Goal: Check status: Check status

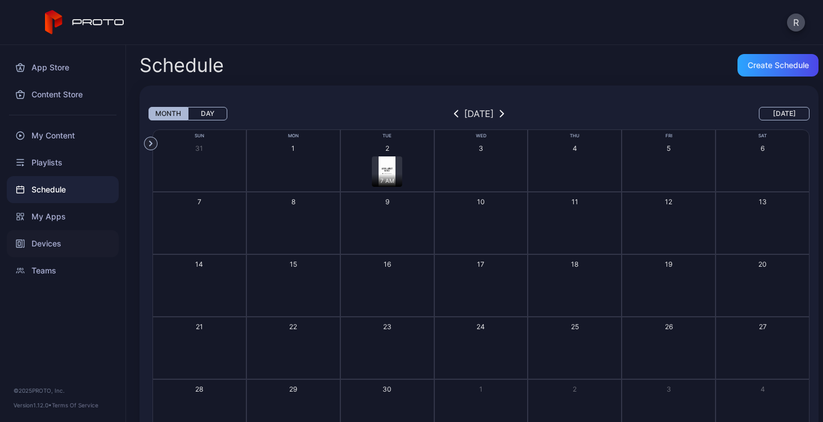
click at [51, 239] on div "Devices" at bounding box center [63, 243] width 112 height 27
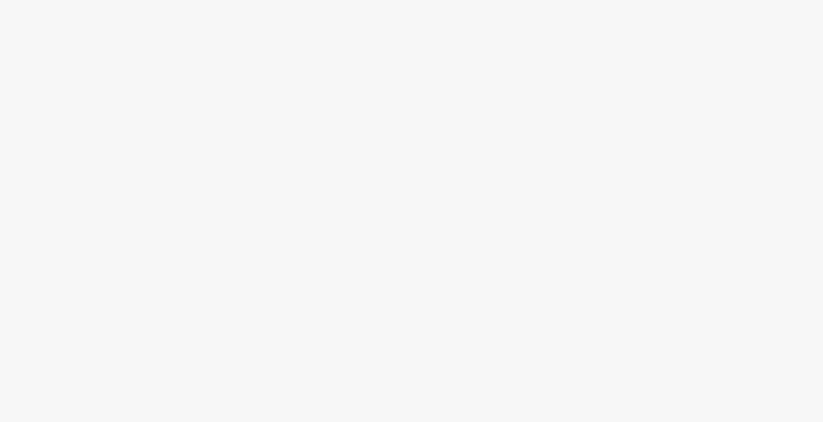
click at [376, 154] on div at bounding box center [411, 211] width 823 height 422
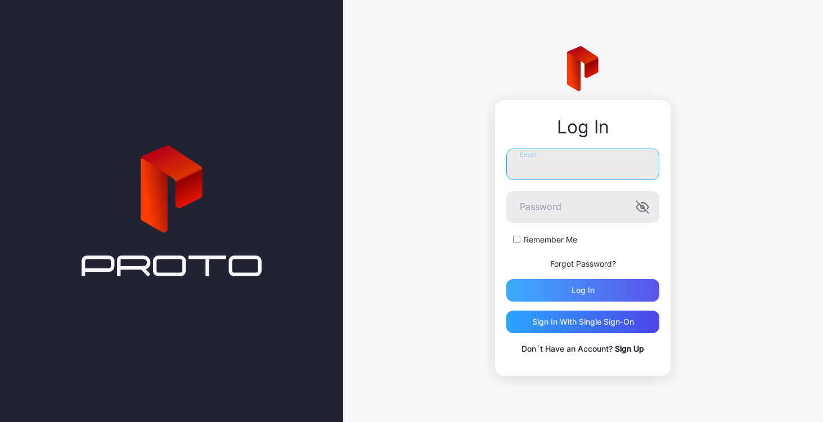
type input "**********"
click at [590, 300] on div "Log in" at bounding box center [582, 290] width 153 height 22
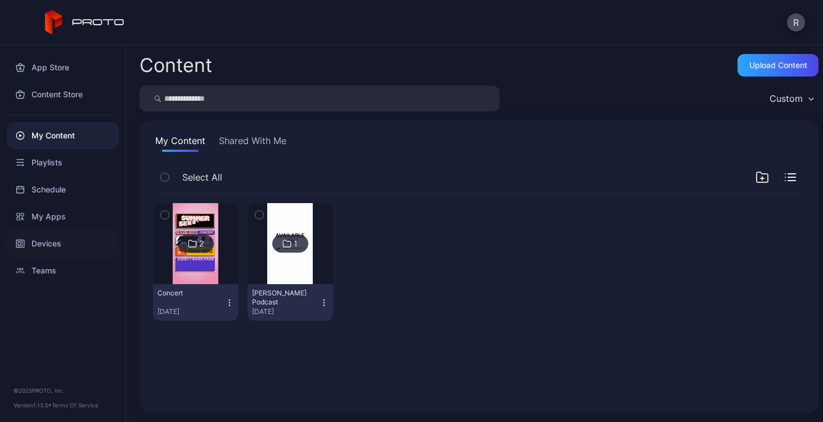
click at [51, 246] on div "Devices" at bounding box center [63, 243] width 112 height 27
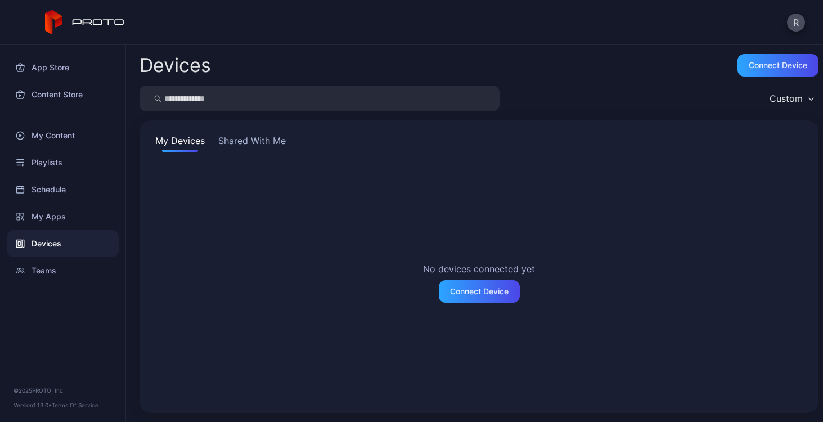
click at [285, 142] on button "Shared With Me" at bounding box center [252, 143] width 72 height 18
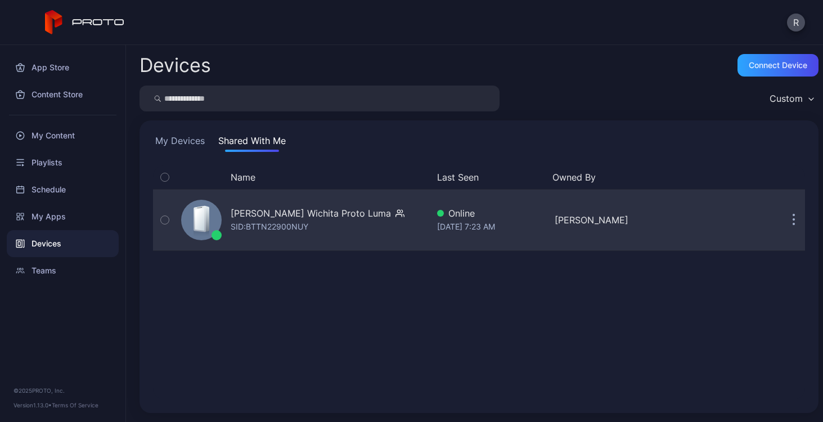
click at [165, 221] on icon "button" at bounding box center [165, 220] width 8 height 12
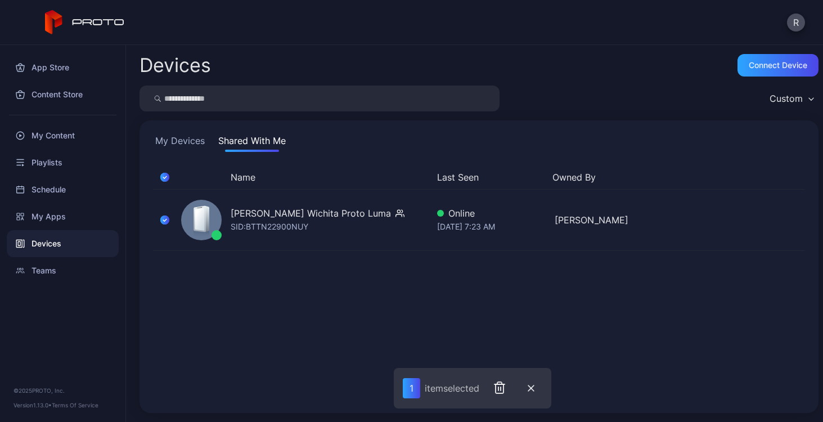
click at [562, 282] on div "Name Last Seen Owned By Koch Wichita Proto Luma SID: BTTN22900NUY Online Sep 02…" at bounding box center [479, 282] width 652 height 234
click at [534, 389] on icon "button" at bounding box center [531, 388] width 6 height 6
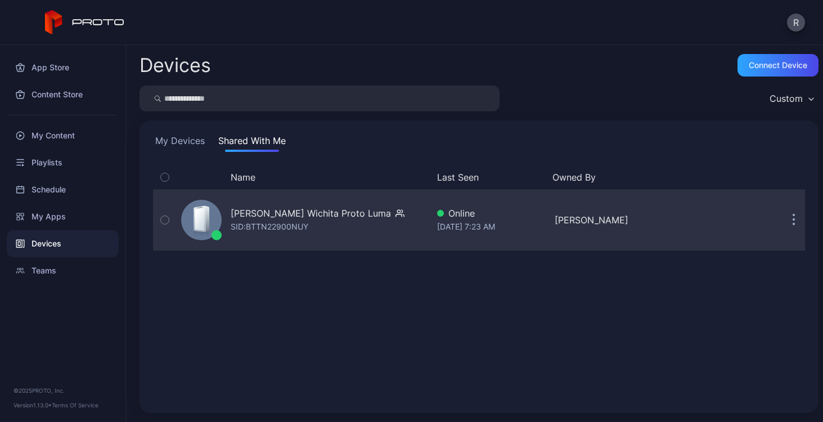
click at [792, 221] on icon "button" at bounding box center [793, 220] width 3 height 13
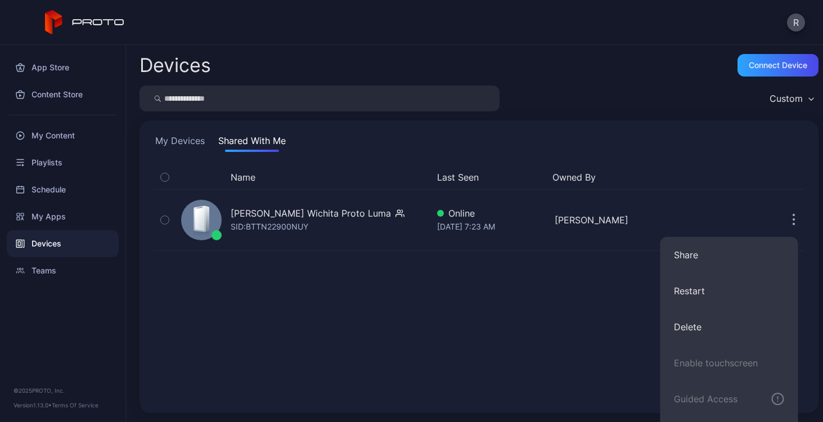
click at [543, 313] on div "Name Last Seen Owned By Koch Wichita Proto Luma SID: BTTN22900NUY Online Sep 02…" at bounding box center [479, 282] width 652 height 234
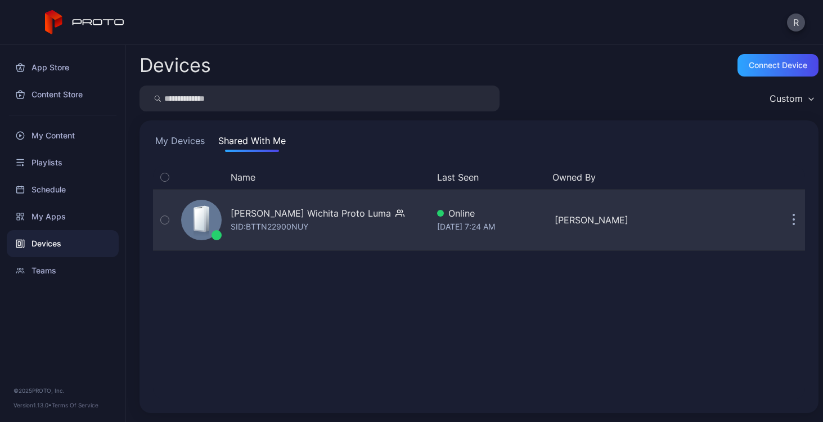
click at [274, 216] on div "[PERSON_NAME] Wichita Proto Luma" at bounding box center [311, 212] width 160 height 13
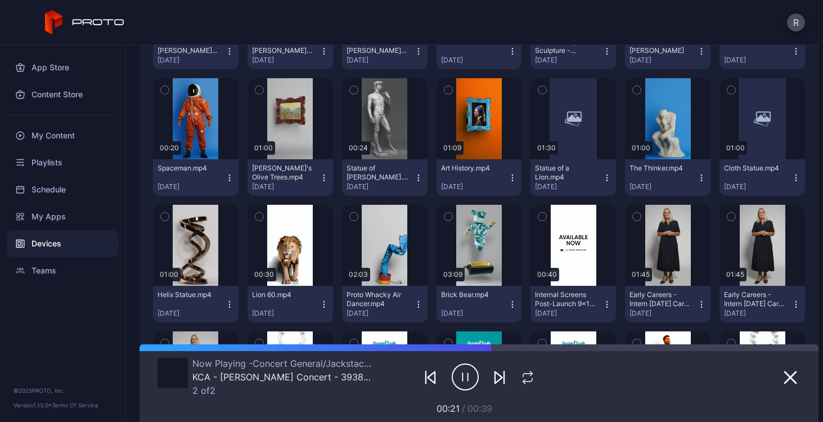
scroll to position [351, 0]
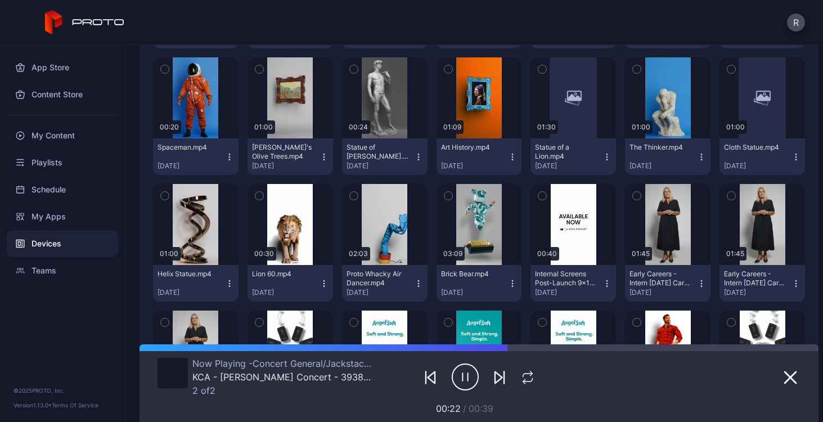
click at [538, 199] on icon "button" at bounding box center [542, 195] width 8 height 12
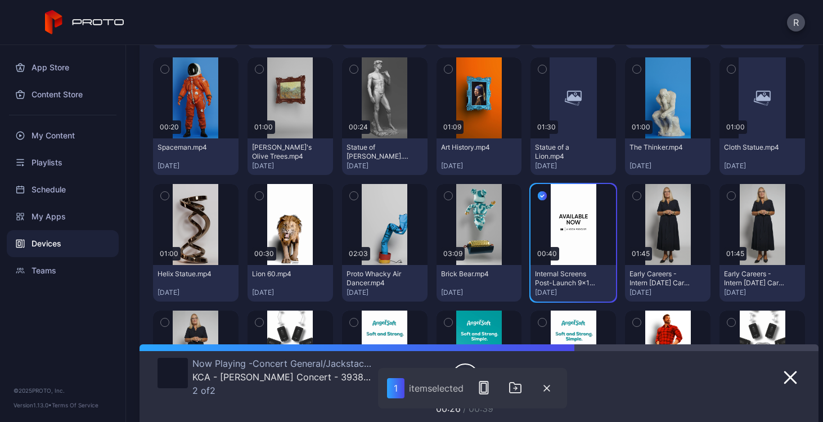
click at [537, 199] on icon "button" at bounding box center [541, 195] width 9 height 12
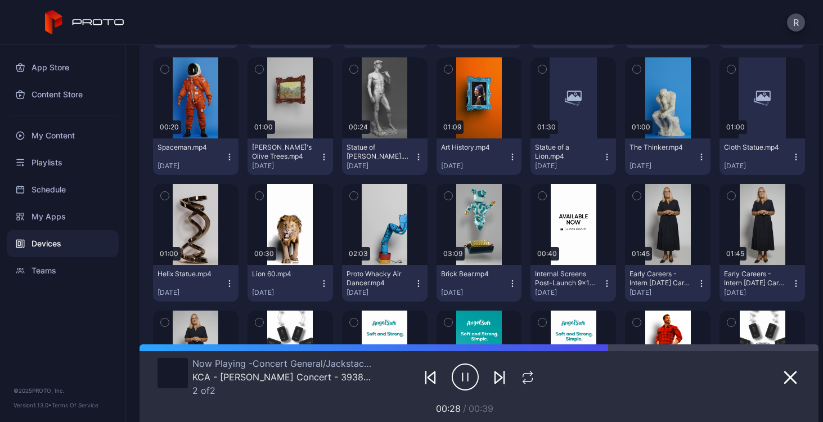
click at [602, 281] on icon "button" at bounding box center [606, 283] width 9 height 9
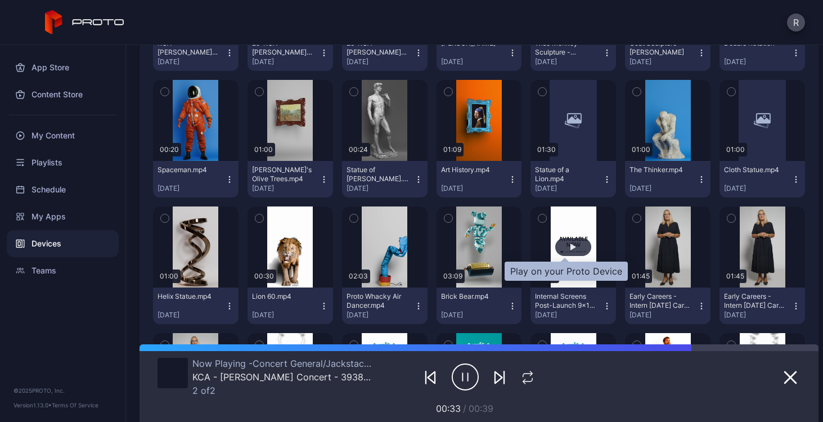
click at [567, 243] on div "button" at bounding box center [573, 247] width 36 height 18
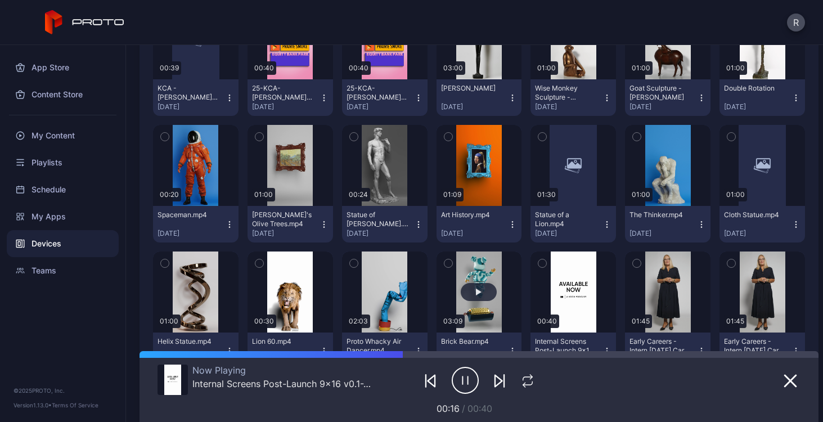
scroll to position [287, 0]
